Goal: Task Accomplishment & Management: Use online tool/utility

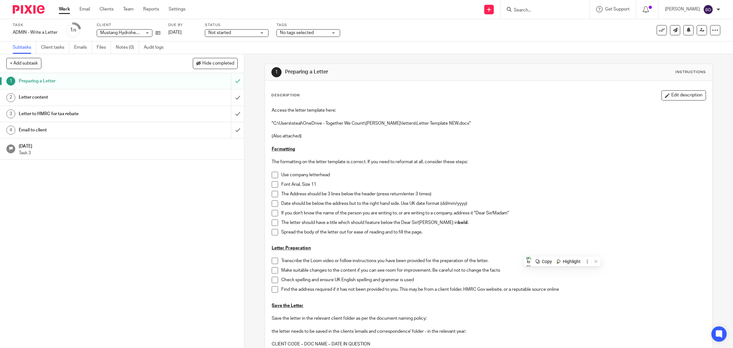
click at [532, 8] on input "Search" at bounding box center [541, 11] width 57 height 6
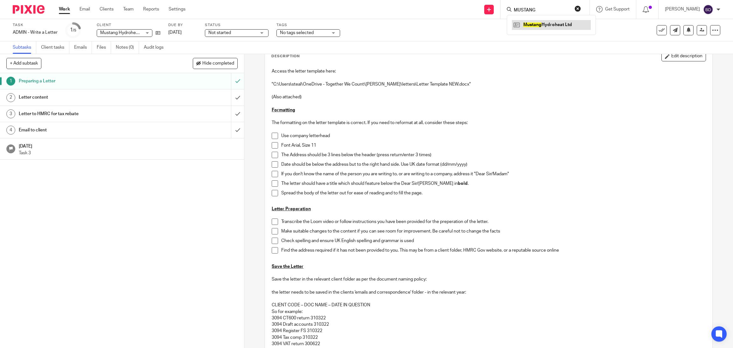
type input "MUSTANG"
click at [541, 24] on link at bounding box center [551, 25] width 79 height 10
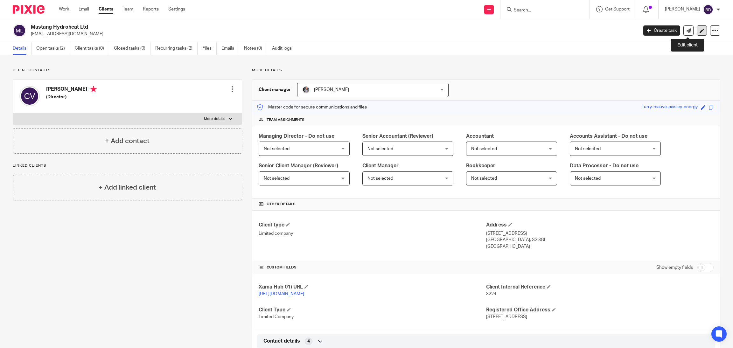
click at [700, 32] on icon at bounding box center [702, 30] width 5 height 5
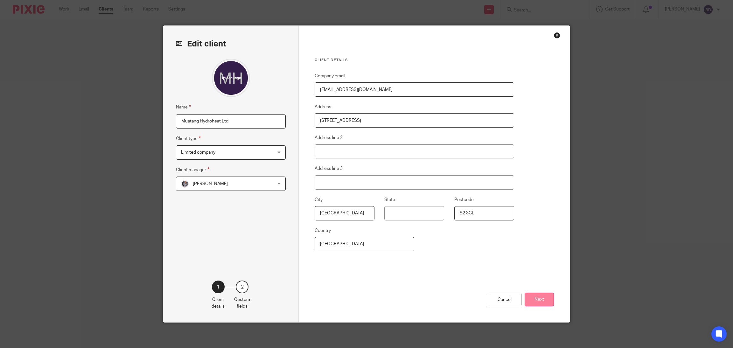
click at [539, 298] on button "Next" at bounding box center [539, 300] width 29 height 14
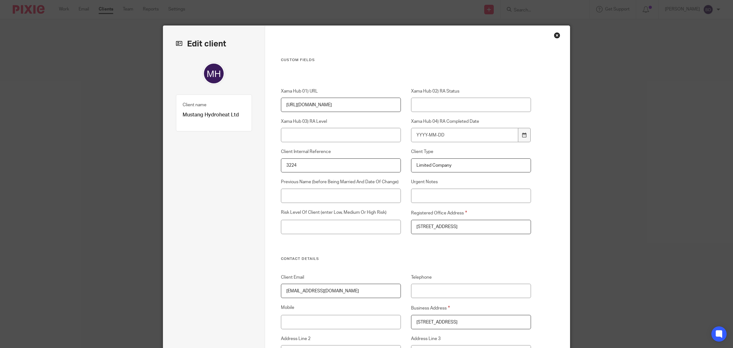
click at [74, 16] on div "Edit client Name Mustang Hydroheat Ltd Client type Limited company Limited comp…" at bounding box center [366, 174] width 733 height 348
click at [554, 34] on div "Close this dialog window" at bounding box center [557, 35] width 6 height 6
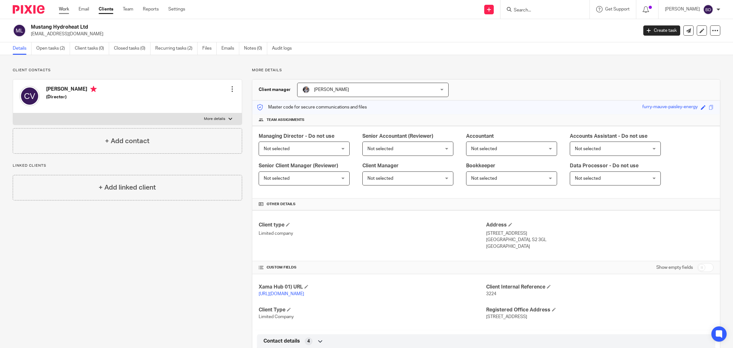
click at [67, 10] on link "Work" at bounding box center [64, 9] width 10 height 6
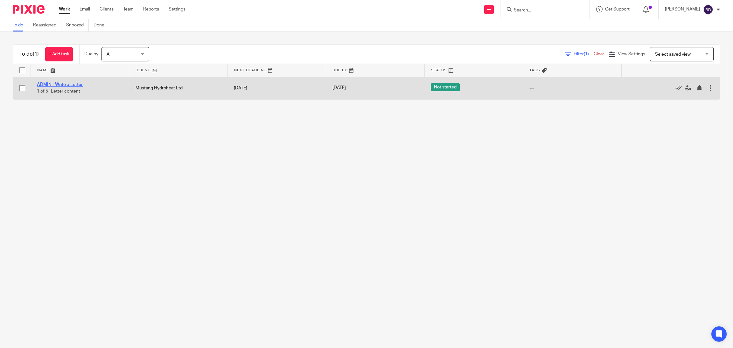
click at [73, 84] on link "ADMIN - Write a Letter" at bounding box center [60, 84] width 46 height 4
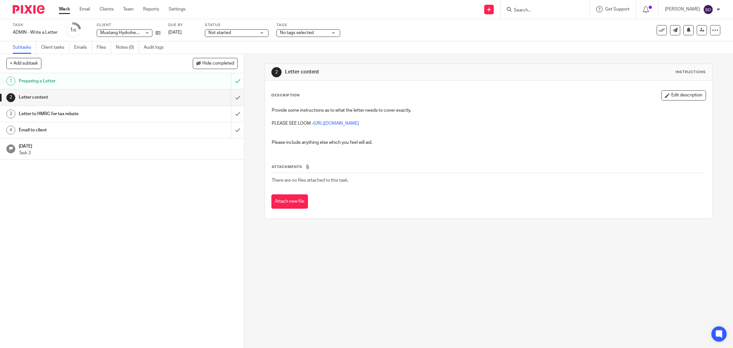
click at [78, 81] on h1 "Preparing a Letter" at bounding box center [87, 81] width 137 height 10
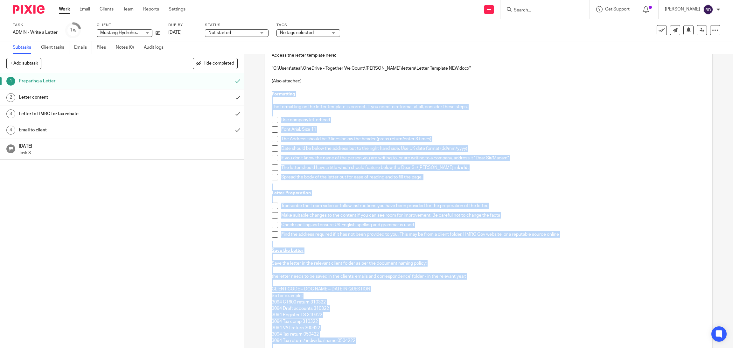
scroll to position [68, 0]
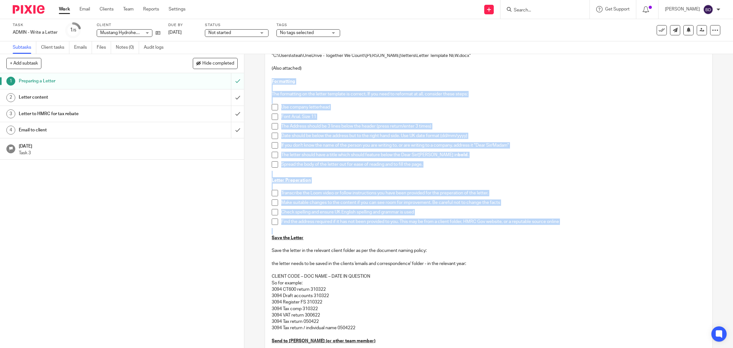
drag, startPoint x: 0, startPoint y: 0, endPoint x: 440, endPoint y: 231, distance: 497.1
click at [440, 231] on div "Access the letter template here: "C:\Users\steal\OneDrive - Together We Count\S…" at bounding box center [489, 199] width 440 height 326
copy div "Formatting The formatting on the letter template is correct. If you need to ref…"
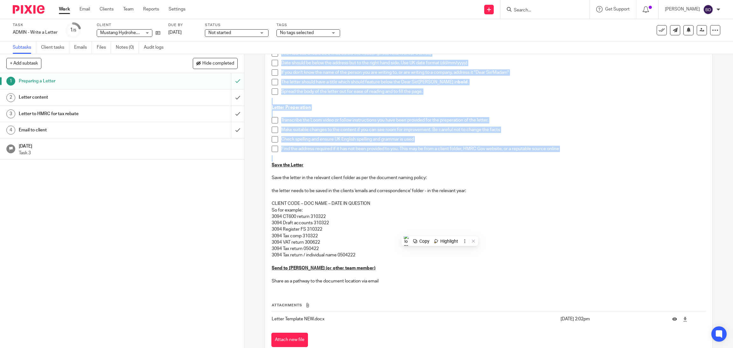
scroll to position [140, 0]
click at [59, 81] on h1 "Preparing a Letter" at bounding box center [87, 81] width 137 height 10
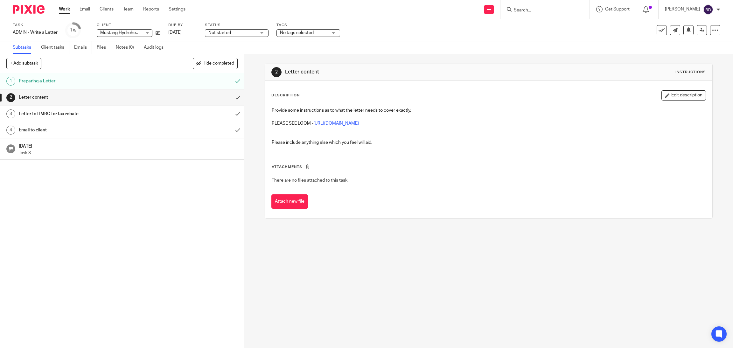
click at [341, 124] on link "[URL][DOMAIN_NAME]" at bounding box center [336, 123] width 46 height 4
click at [70, 112] on h1 "Letter to HMRC for tax rebate" at bounding box center [87, 114] width 137 height 10
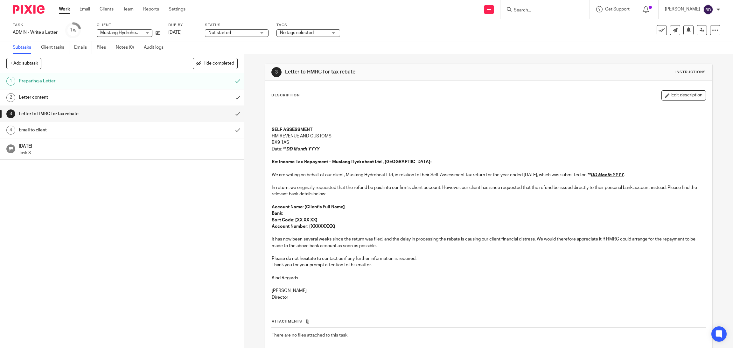
click at [77, 95] on h1 "Letter content" at bounding box center [87, 98] width 137 height 10
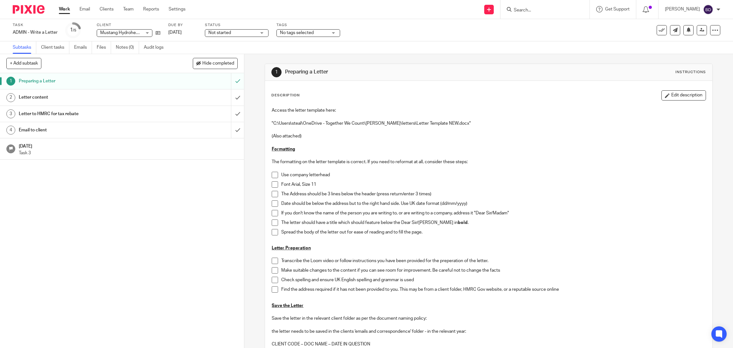
click at [25, 97] on h1 "Letter content" at bounding box center [87, 98] width 137 height 10
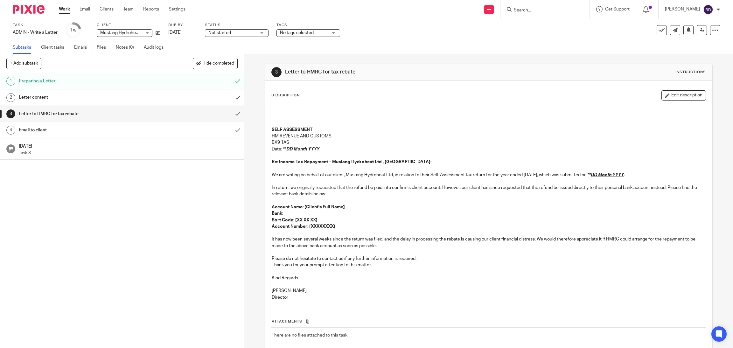
scroll to position [35, 0]
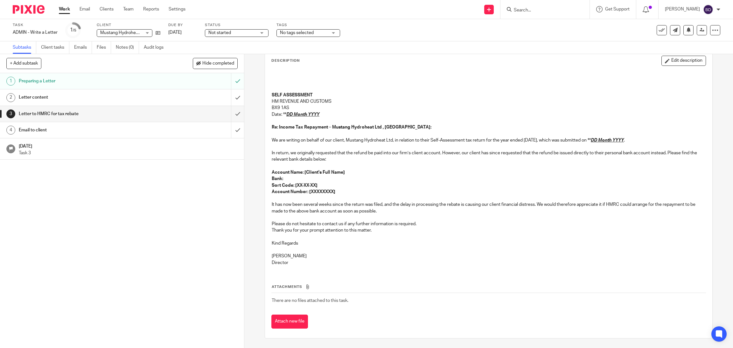
click at [39, 99] on h1 "Letter content" at bounding box center [87, 98] width 137 height 10
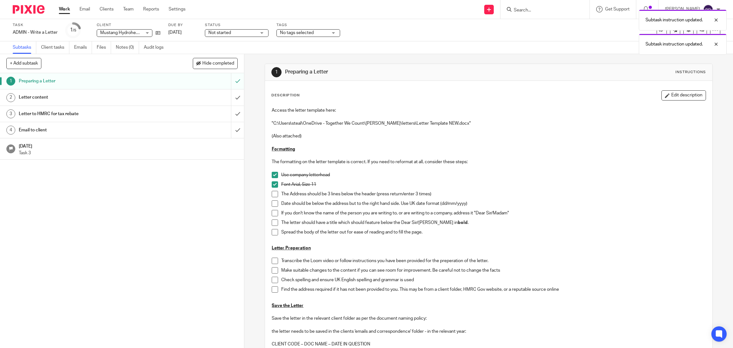
click at [272, 193] on span at bounding box center [275, 194] width 6 height 6
click at [272, 205] on span at bounding box center [275, 203] width 6 height 6
click at [272, 214] on span at bounding box center [275, 213] width 6 height 6
click at [272, 222] on span at bounding box center [275, 223] width 6 height 6
click at [272, 234] on span at bounding box center [275, 232] width 6 height 6
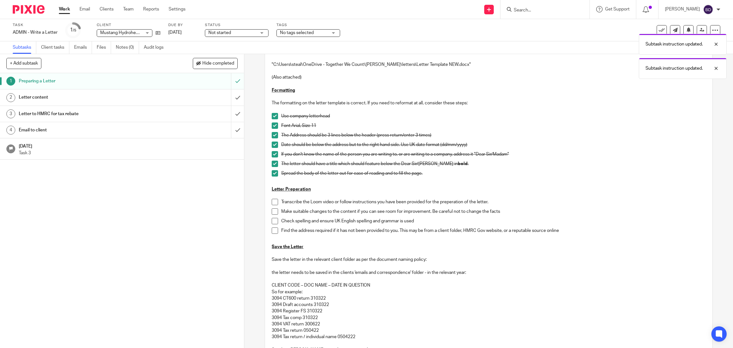
scroll to position [61, 0]
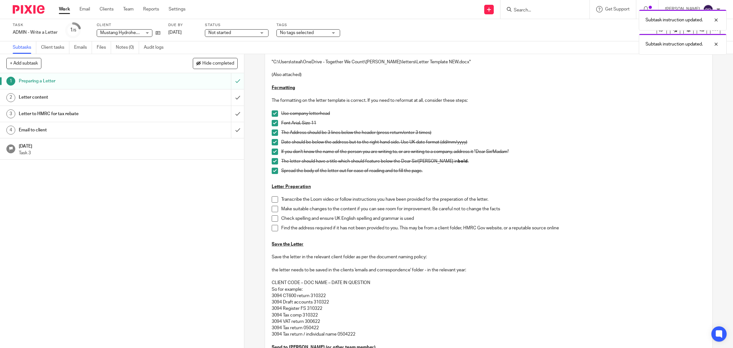
click at [272, 203] on li "Transcribe the Loom video or follow instructions you have been provided for the…" at bounding box center [489, 201] width 434 height 10
click at [272, 201] on span at bounding box center [275, 199] width 6 height 6
click at [272, 210] on span at bounding box center [275, 209] width 6 height 6
click at [272, 215] on span at bounding box center [275, 218] width 6 height 6
click at [273, 229] on span at bounding box center [275, 228] width 6 height 6
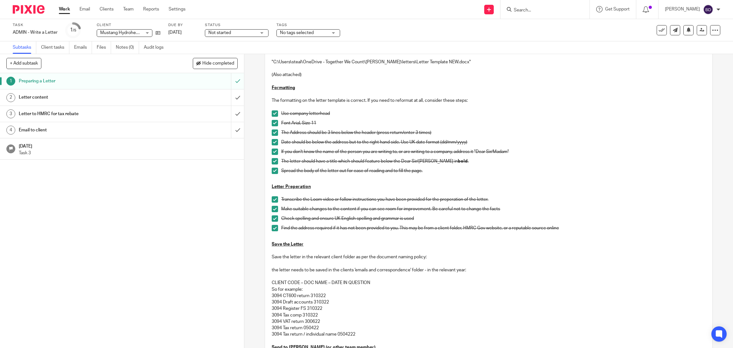
click at [39, 111] on h1 "Letter to HMRC for tax rebate" at bounding box center [87, 114] width 137 height 10
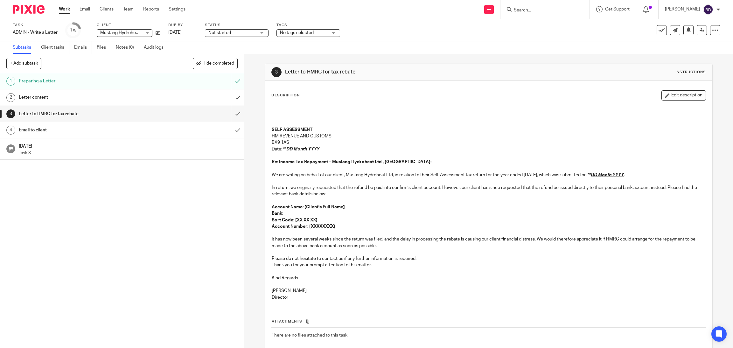
scroll to position [35, 0]
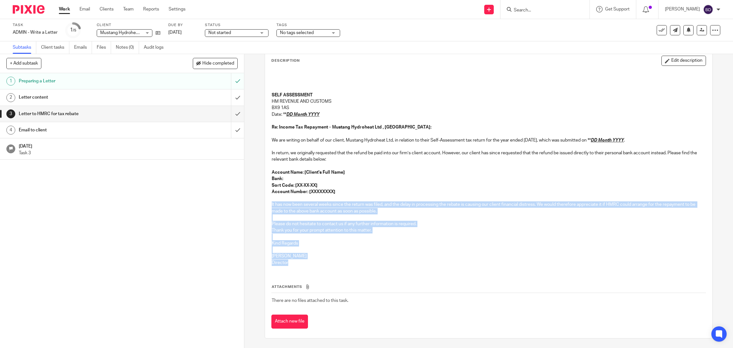
drag, startPoint x: 290, startPoint y: 264, endPoint x: 265, endPoint y: 206, distance: 63.5
click at [268, 206] on div "SELF ASSESSMENT HM REVENUE AND CUSTOMS BX9 1AS Date: ** DD Month YYYY Re: Incom…" at bounding box center [488, 170] width 441 height 202
copy div "It has now been several weeks since the return was filed, and the delay in proc…"
click at [116, 96] on h1 "Letter content" at bounding box center [87, 98] width 137 height 10
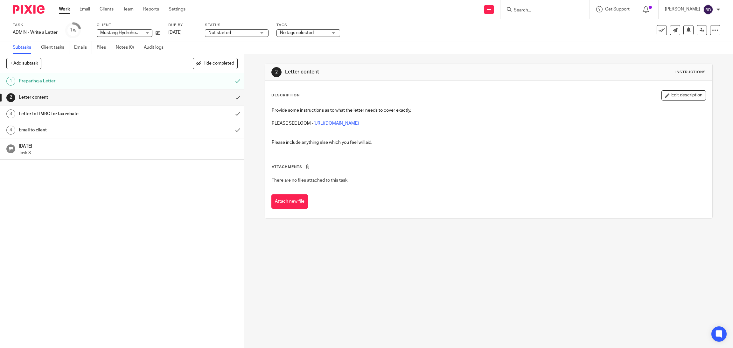
click at [33, 84] on h1 "Preparing a Letter" at bounding box center [87, 81] width 137 height 10
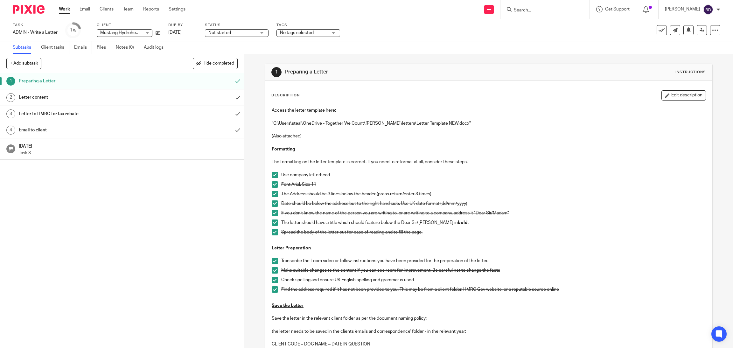
click at [157, 91] on link "2 Letter content" at bounding box center [115, 97] width 231 height 16
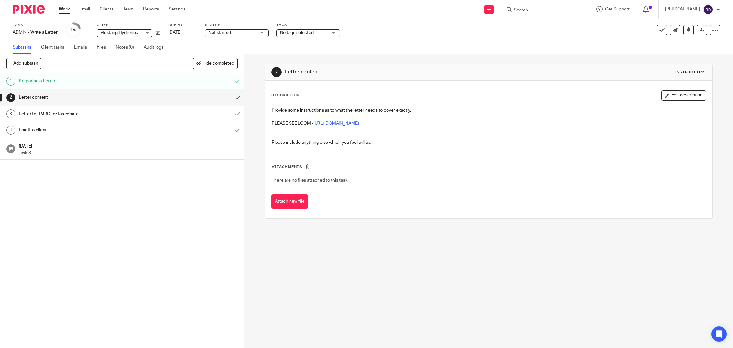
click at [68, 112] on h1 "Letter to HMRC for tax rebate" at bounding box center [87, 114] width 137 height 10
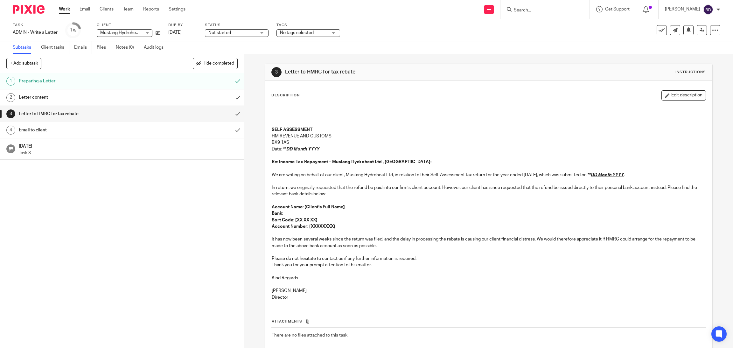
click at [148, 31] on div "Mustang Hydroheat Ltd Mustang Hydroheat Ltd" at bounding box center [125, 33] width 56 height 8
